Goal: Use online tool/utility: Use online tool/utility

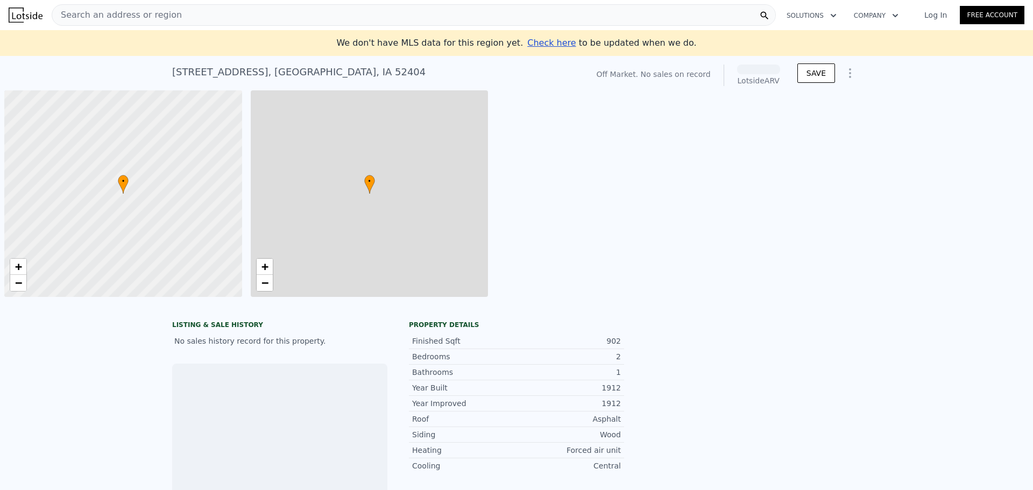
scroll to position [0, 4]
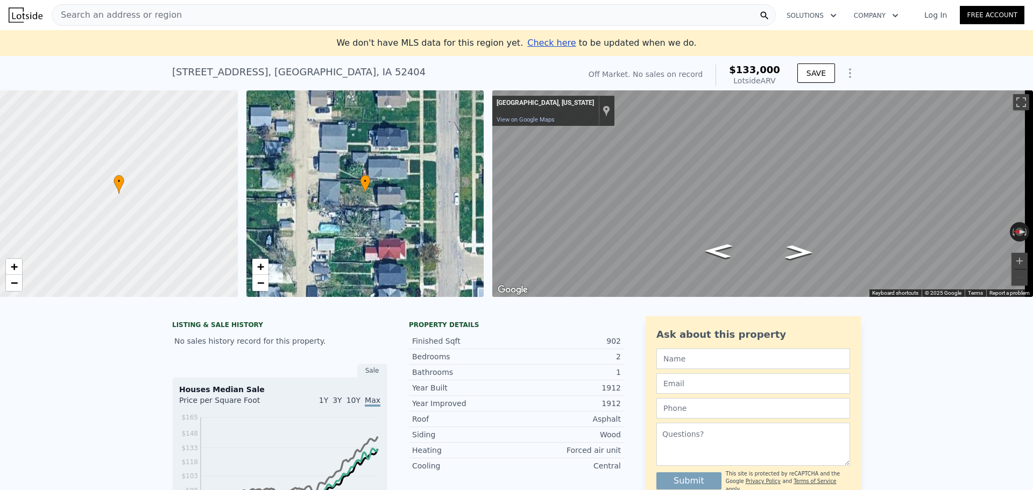
click at [109, 17] on span "Search an address or region" at bounding box center [117, 15] width 130 height 13
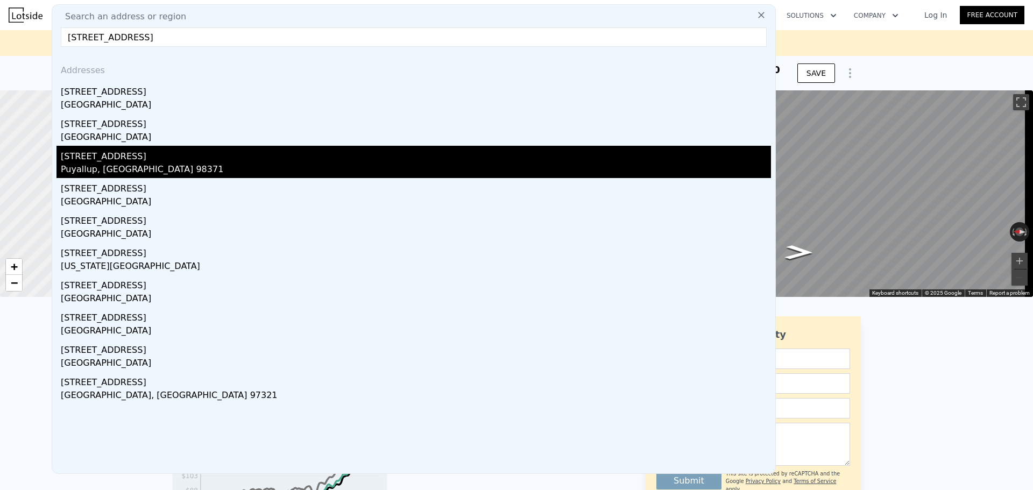
type input "[STREET_ADDRESS]"
click at [127, 167] on div "Puyallup, [GEOGRAPHIC_DATA] 98371" at bounding box center [416, 170] width 710 height 15
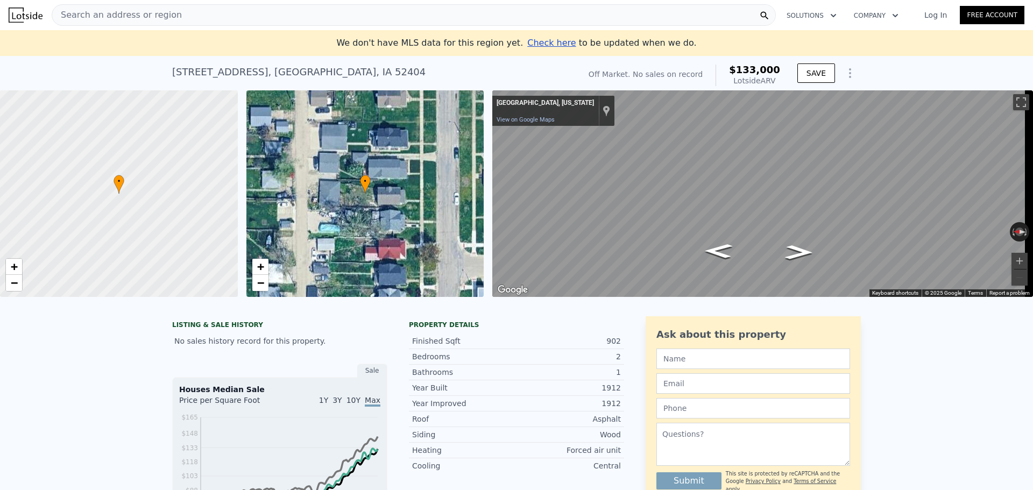
type input "5"
type input "0"
type input "3"
type input "2046"
type input "3506"
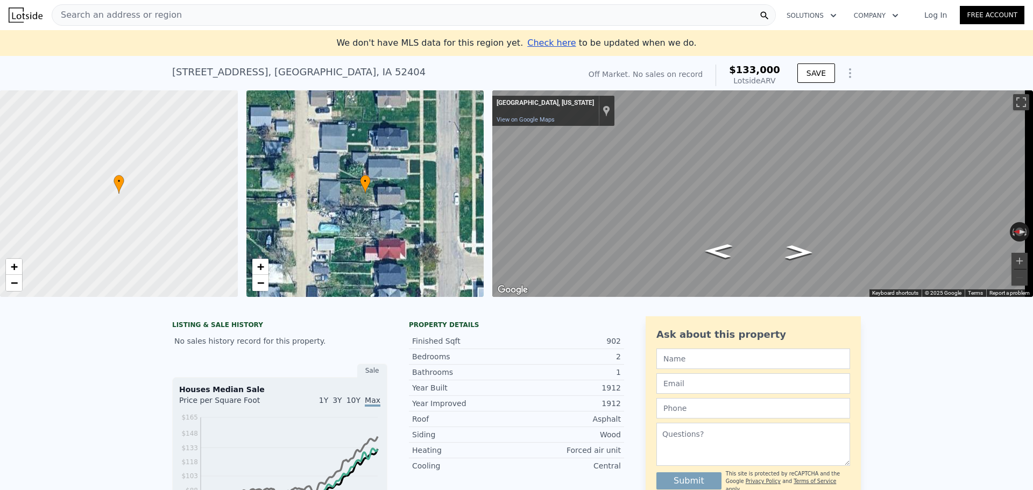
type input "6000"
type input "18779"
type input "$ 733,000"
type input "7"
type input "$ 165,146"
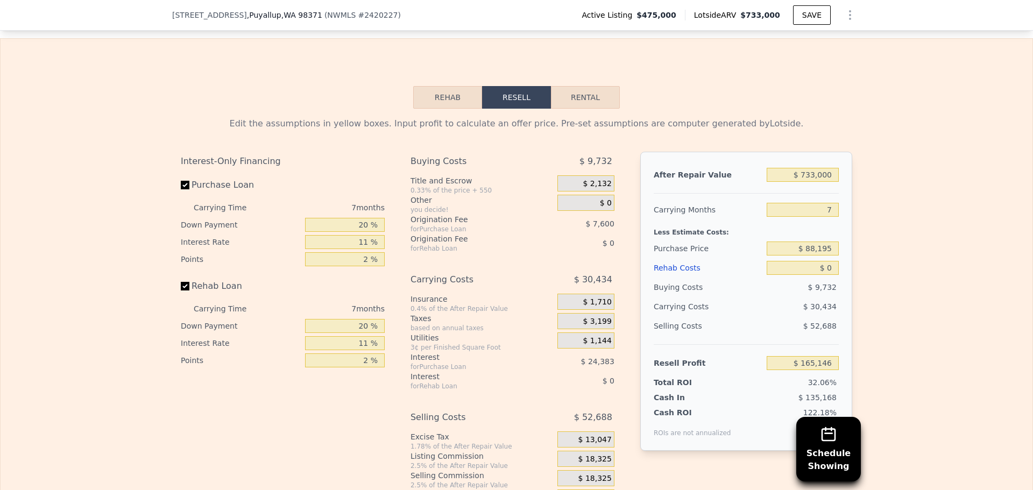
scroll to position [1556, 0]
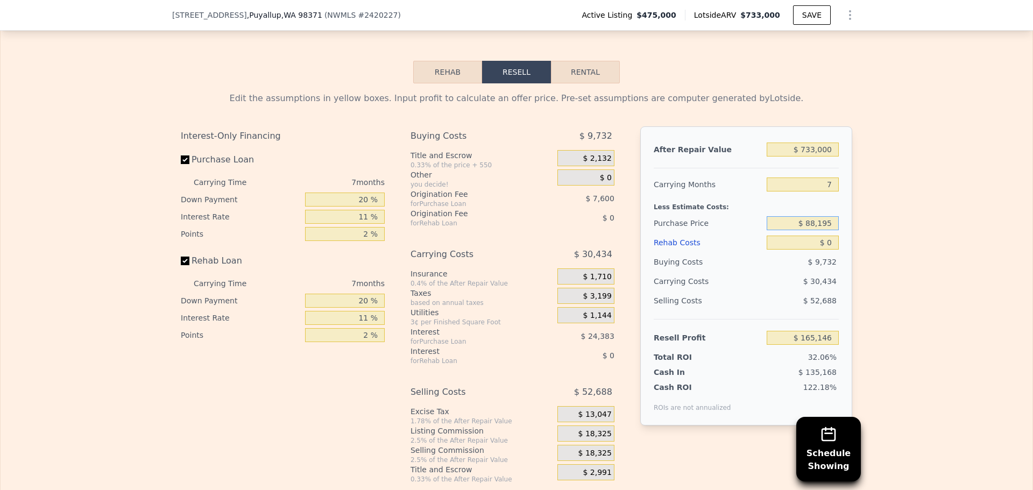
drag, startPoint x: 832, startPoint y: 241, endPoint x: 805, endPoint y: 242, distance: 27.4
click at [805, 230] on input "$ 88,195" at bounding box center [803, 223] width 72 height 14
type input "$ 475,000"
click at [930, 253] on div "Edit the assumptions in yellow boxes. Input profit to calculate an offer price.…" at bounding box center [517, 283] width 1032 height 400
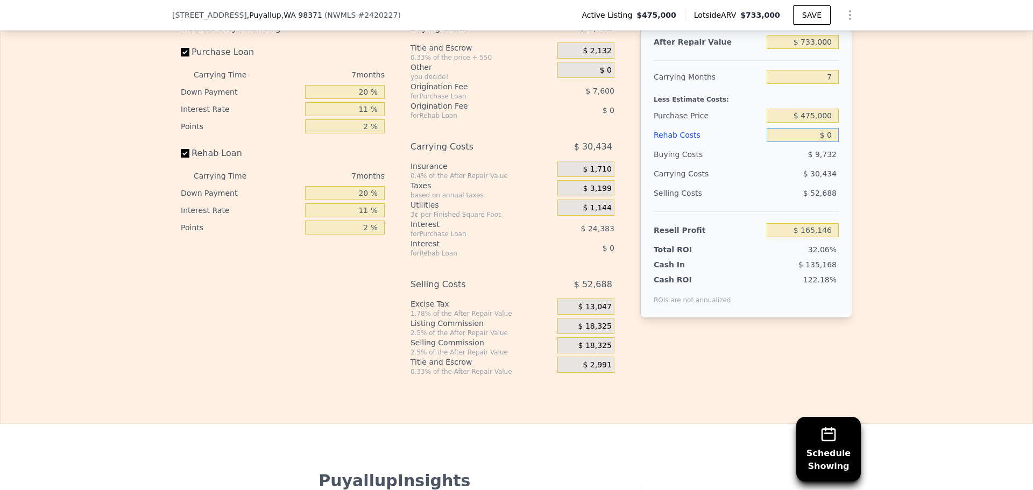
click at [825, 142] on input "$ 0" at bounding box center [803, 135] width 72 height 14
type input "$ 2"
type input "$ 165,144"
type input "$ 20"
type input "$ 165,126"
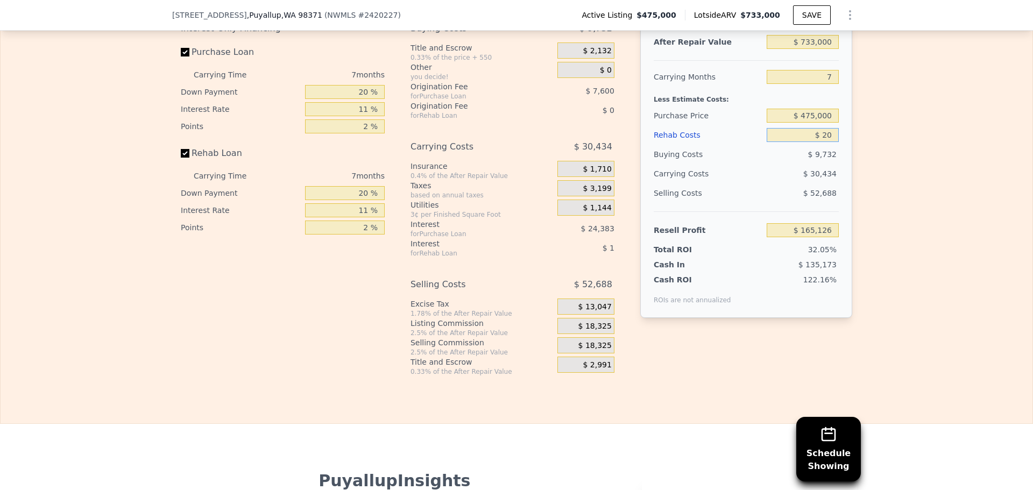
type input "$ 200"
type input "$ 164,936"
type input "$ 2,000"
type input "$ 163,009"
type input "$ 20,000"
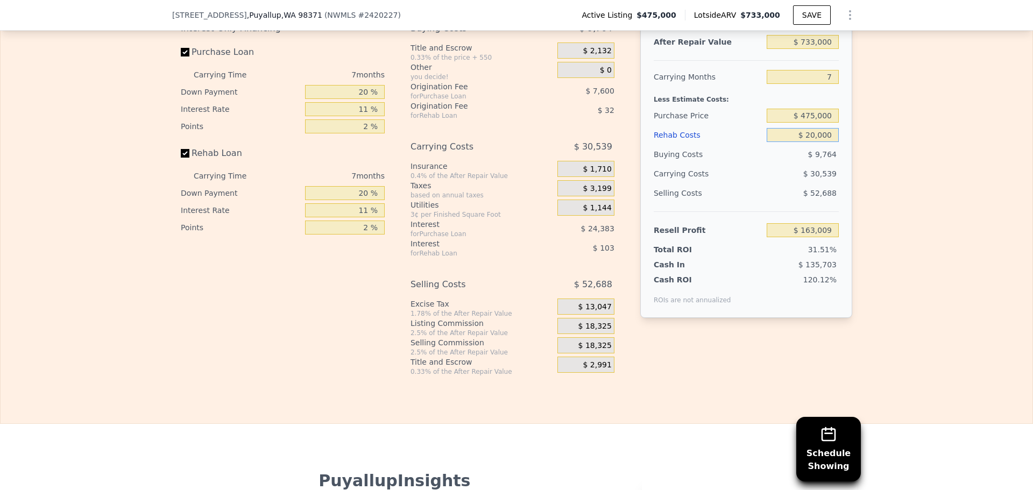
type input "$ 143,797"
type input "$ 200,000"
type input "-$ 48,323"
type input "$ 20,000"
type input "$ 143,797"
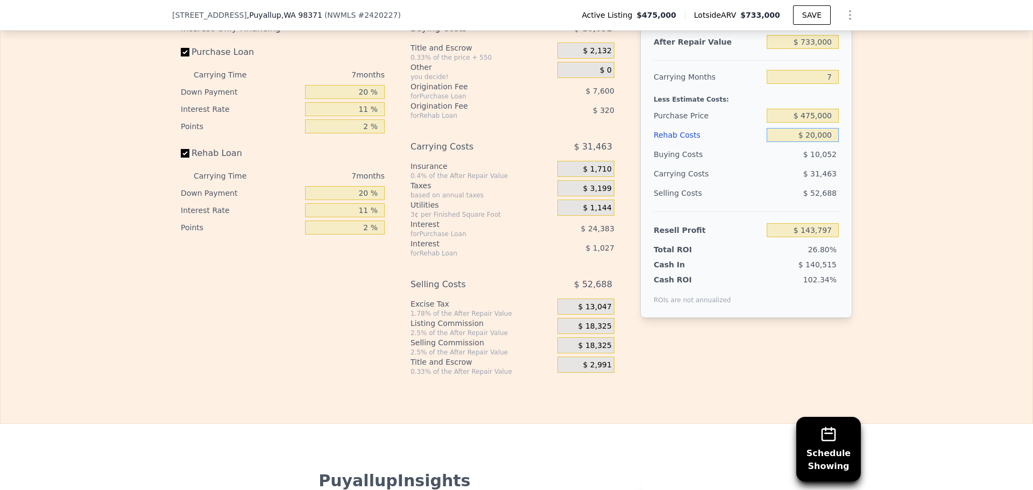
type input "$ 2,000"
type input "$ 163,009"
type input "$ 200"
type input "$ 164,936"
type input "$ 20"
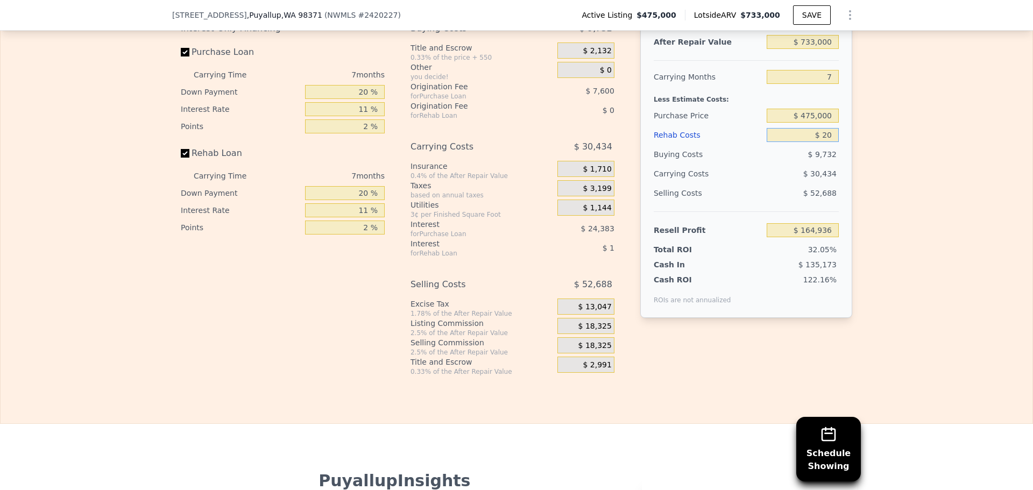
type input "$ 165,126"
type input "$ 2"
type input "$ 165,144"
click at [812, 123] on input "$ 475,000" at bounding box center [803, 116] width 72 height 14
type input "$ 425,000"
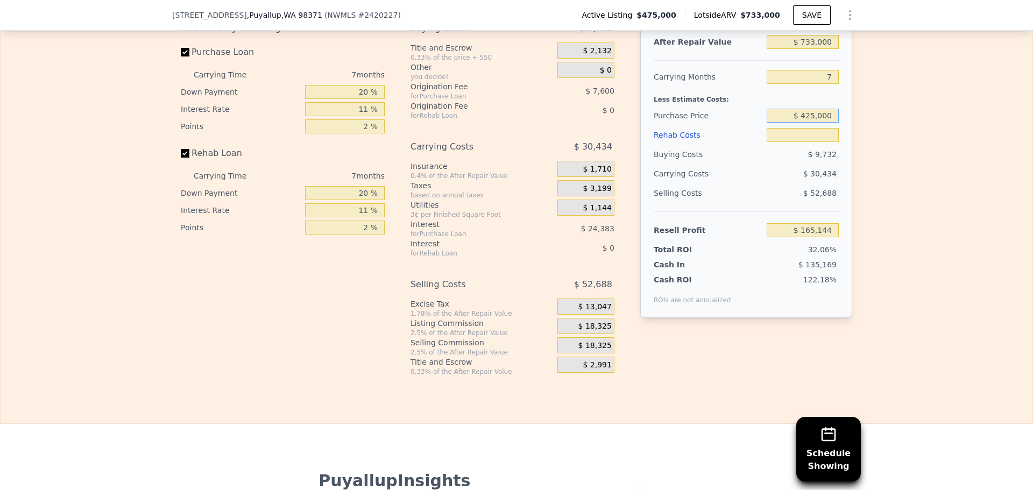
type input "$ 2"
type input "$ 218,673"
click at [832, 142] on input "$ 2" at bounding box center [803, 135] width 72 height 14
type input "$ 5"
type input "$ 218,670"
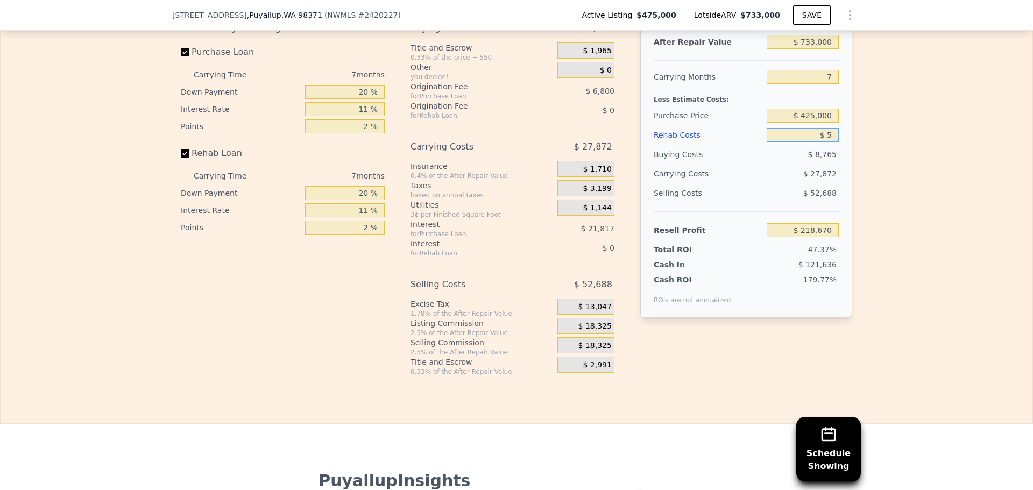
type input "$ 50"
type input "$ 218,624"
type input "$ 500"
type input "$ 218,139"
type input "$ 5,000"
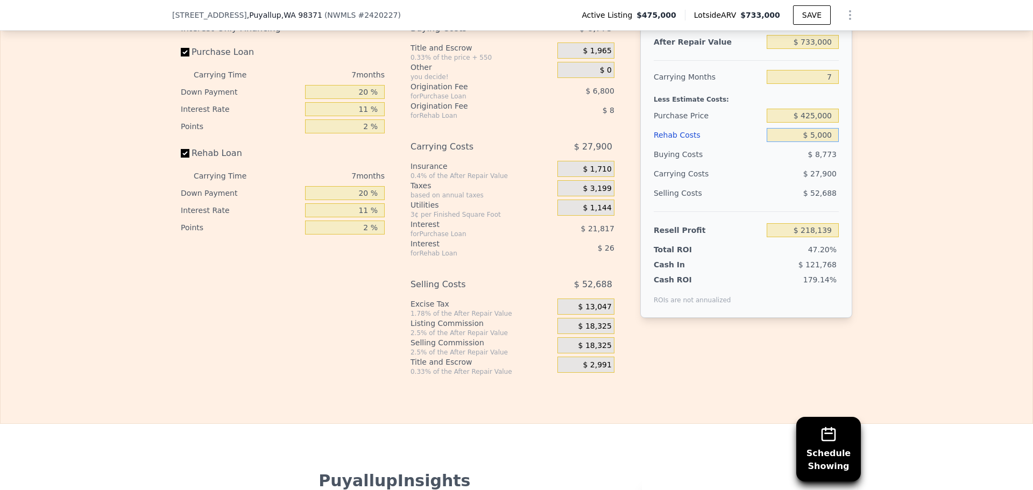
type input "$ 213,336"
type input "$ 50,000"
type input "$ 165,306"
click at [906, 209] on div "Edit the assumptions in yellow boxes. Input profit to calculate an offer price.…" at bounding box center [517, 176] width 1032 height 400
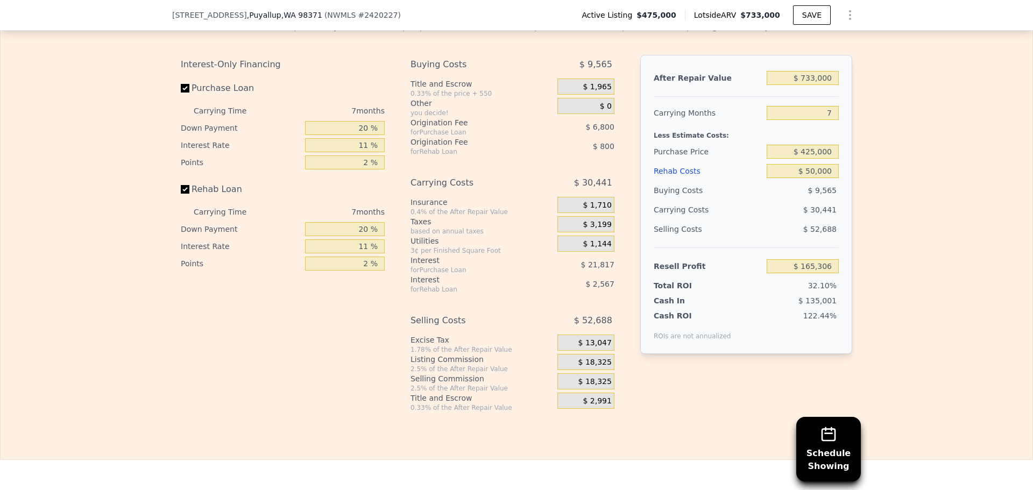
scroll to position [1610, 0]
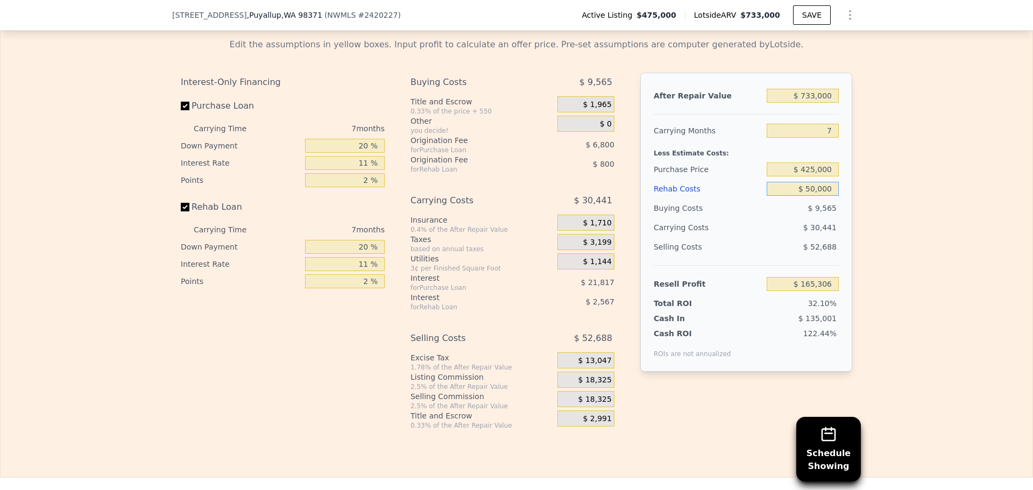
click at [811, 196] on input "$ 50,000" at bounding box center [803, 189] width 72 height 14
type input "$ 0000"
type input "$ 218,675"
type input "$ 10,000"
type input "$ 208,004"
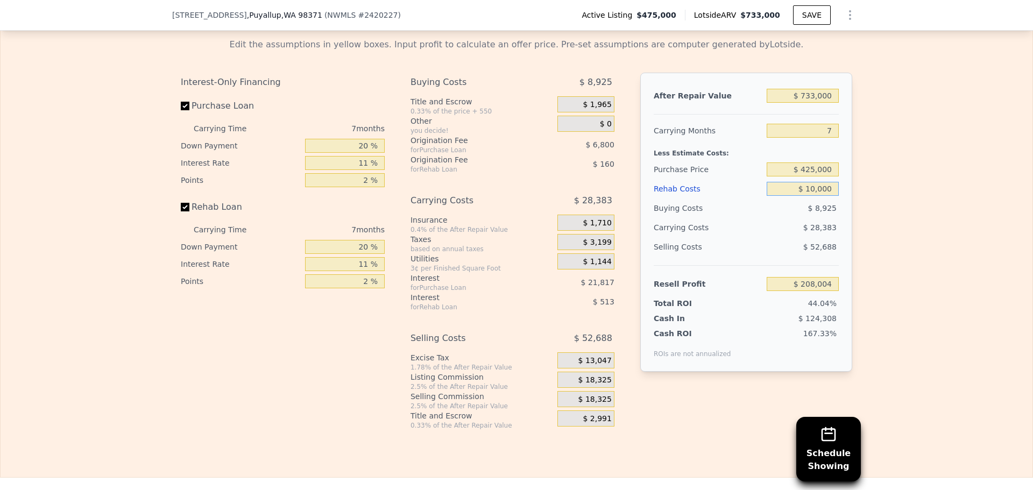
type input "$ 100,000"
type input "$ 111,944"
type input "$ 100,000"
click at [946, 219] on div "Edit the assumptions in yellow boxes. Input profit to calculate an offer price.…" at bounding box center [517, 230] width 1032 height 400
click at [607, 231] on div "$ 1,710" at bounding box center [585, 223] width 57 height 16
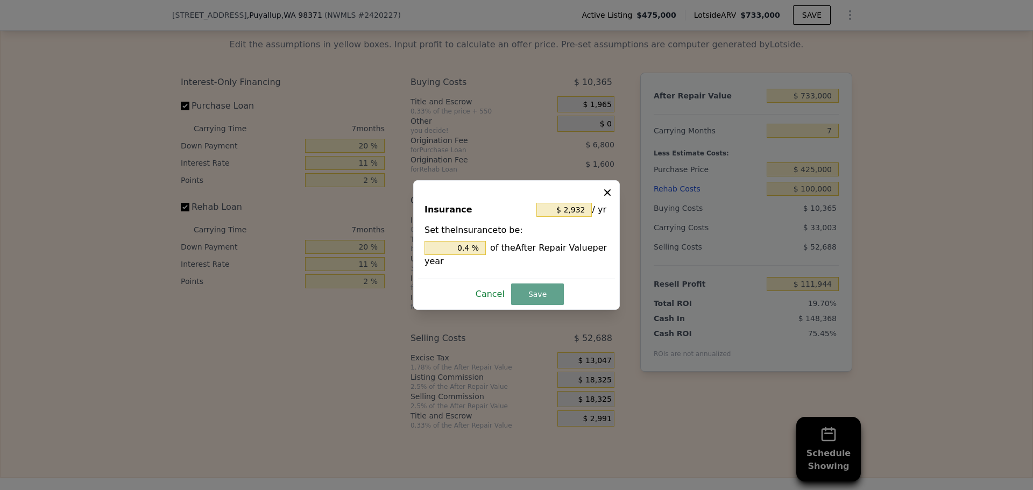
click at [494, 296] on button "Cancel" at bounding box center [490, 294] width 38 height 17
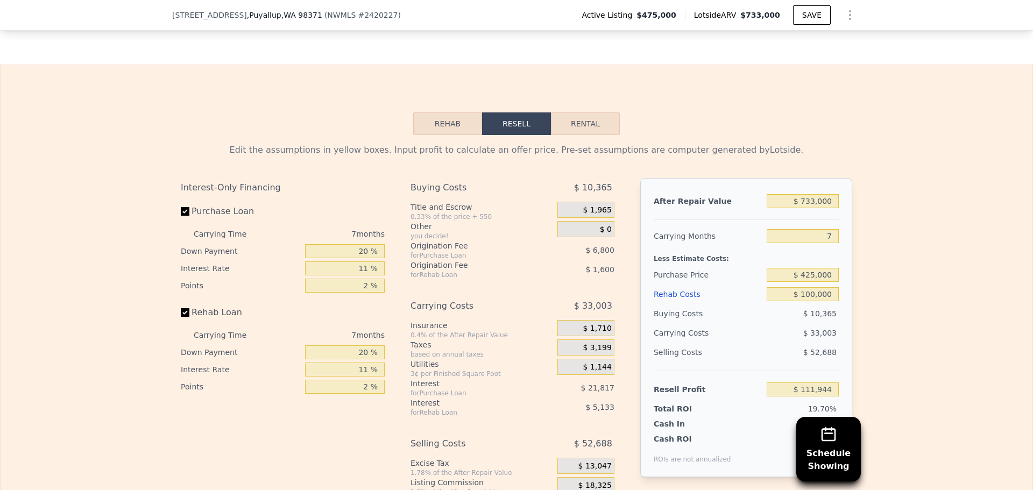
scroll to position [1503, 0]
